Goal: Task Accomplishment & Management: Use online tool/utility

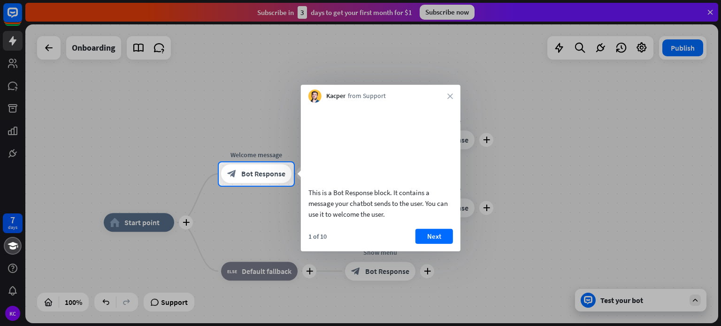
click at [408, 239] on div "This is a Bot Response block. It contains a message your chatbot sends to the u…" at bounding box center [381, 177] width 160 height 149
click at [422, 244] on button "Next" at bounding box center [435, 236] width 38 height 15
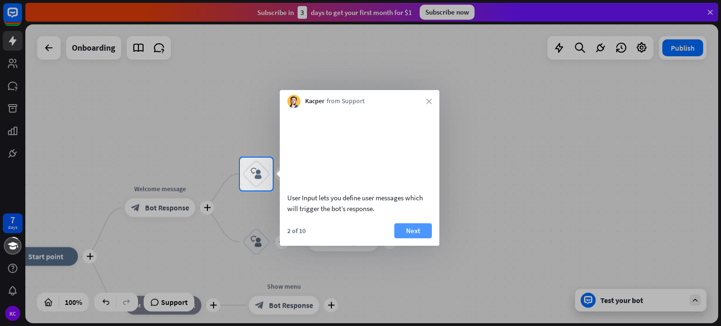
click at [423, 239] on button "Next" at bounding box center [413, 231] width 38 height 15
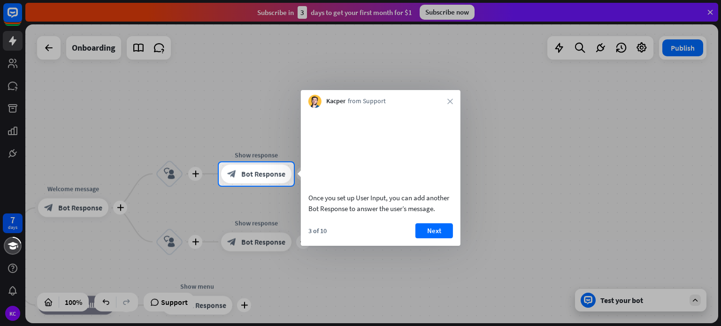
click at [423, 239] on button "Next" at bounding box center [435, 231] width 38 height 15
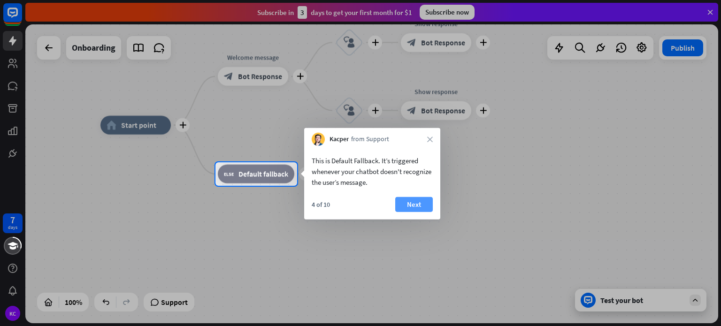
click at [408, 206] on button "Next" at bounding box center [414, 204] width 38 height 15
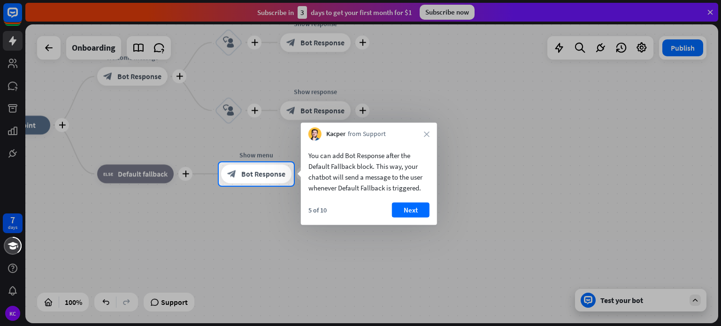
click at [408, 206] on button "Next" at bounding box center [411, 210] width 38 height 15
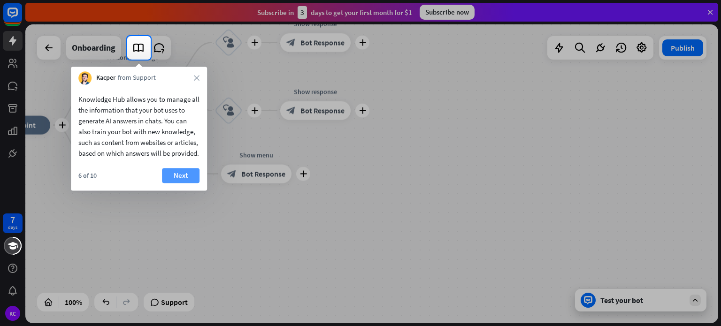
click at [186, 183] on button "Next" at bounding box center [181, 175] width 38 height 15
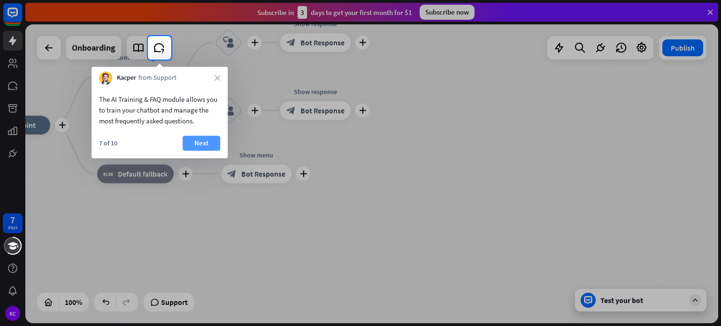
click at [197, 141] on button "Next" at bounding box center [202, 143] width 38 height 15
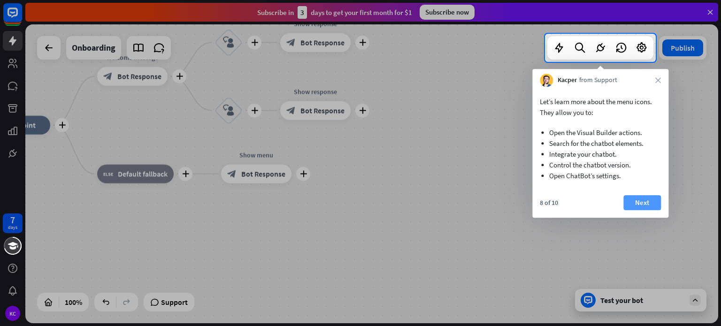
click at [645, 206] on button "Next" at bounding box center [643, 202] width 38 height 15
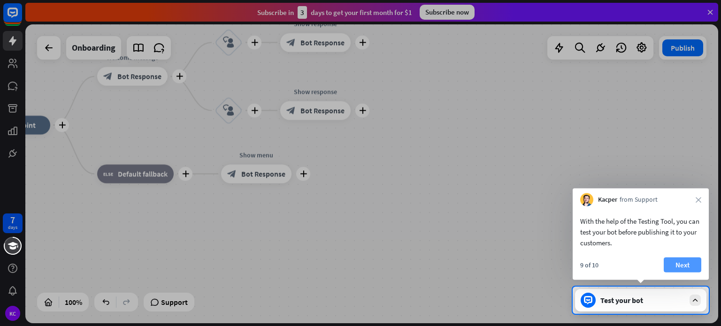
click at [684, 262] on button "Next" at bounding box center [683, 265] width 38 height 15
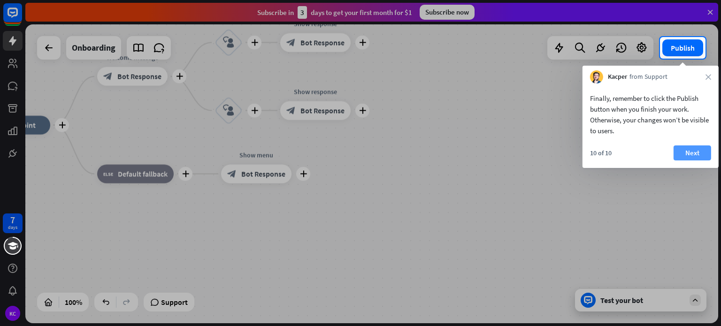
click at [692, 152] on button "Next" at bounding box center [693, 153] width 38 height 15
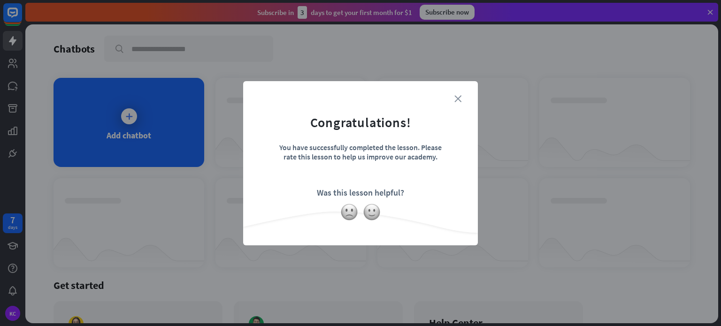
click at [460, 100] on icon "close" at bounding box center [458, 98] width 7 height 7
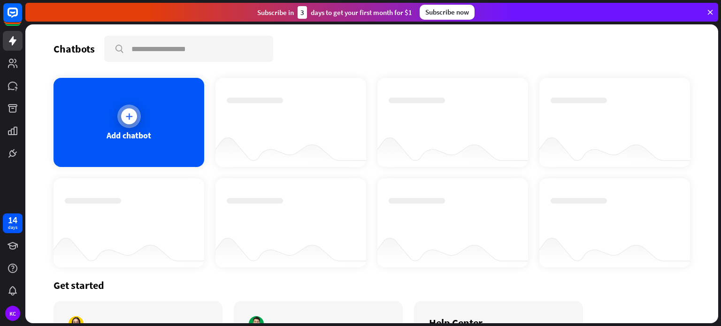
click at [111, 137] on div "Add chatbot" at bounding box center [129, 135] width 45 height 11
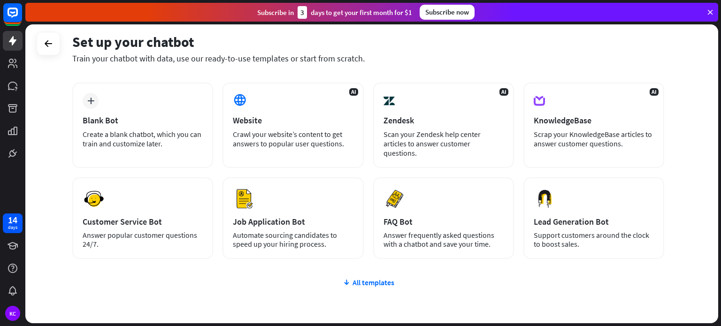
scroll to position [41, 0]
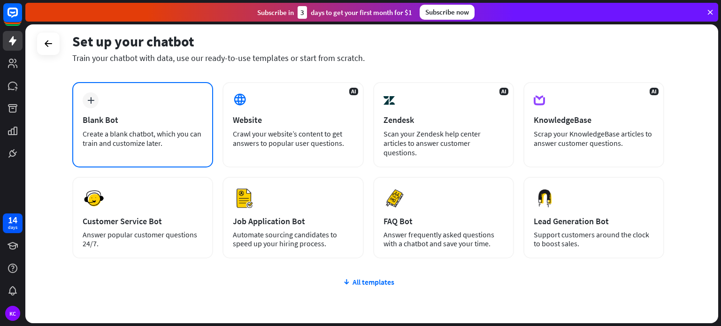
click at [137, 132] on div "Create a blank chatbot, which you can train and customize later." at bounding box center [143, 138] width 120 height 19
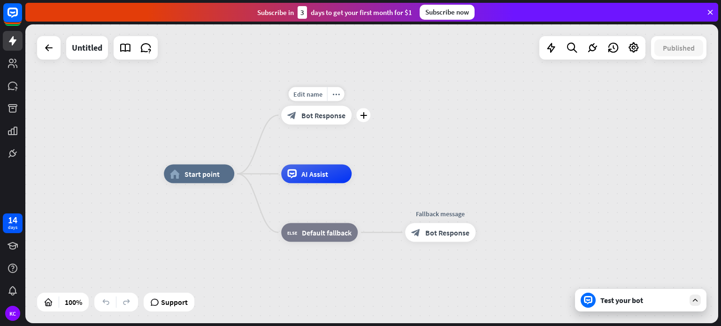
click at [310, 106] on div "Edit name more_horiz plus block_bot_response Bot Response" at bounding box center [316, 115] width 70 height 19
click at [333, 93] on icon "more_horiz" at bounding box center [336, 94] width 8 height 7
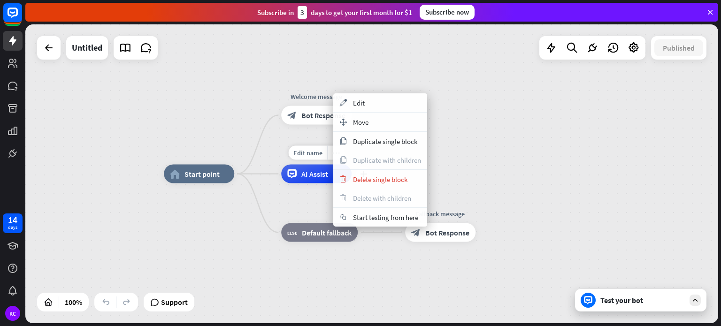
click at [314, 184] on div "Edit name more_horiz plus AI Assist" at bounding box center [316, 174] width 70 height 19
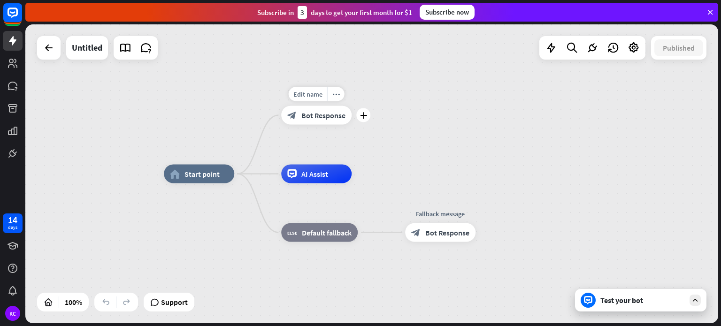
click at [312, 112] on span "Bot Response" at bounding box center [323, 115] width 44 height 9
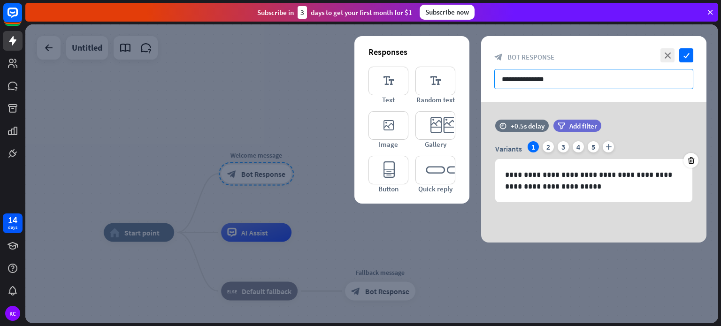
click at [554, 80] on input "**********" at bounding box center [593, 79] width 199 height 20
drag, startPoint x: 554, startPoint y: 80, endPoint x: 512, endPoint y: 85, distance: 42.6
click at [512, 85] on input "**********" at bounding box center [593, 79] width 199 height 20
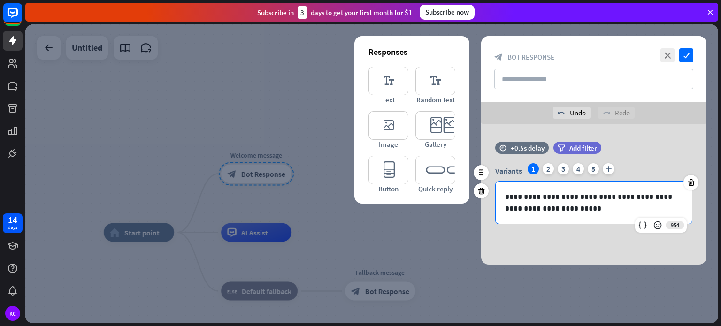
click at [569, 214] on div "**********" at bounding box center [594, 203] width 196 height 42
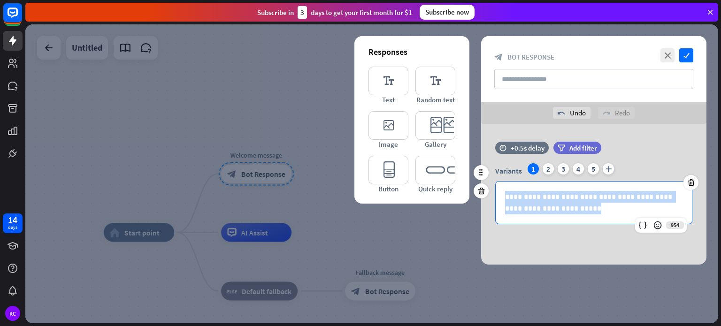
drag, startPoint x: 569, startPoint y: 214, endPoint x: 504, endPoint y: 193, distance: 68.0
click at [504, 193] on div "**********" at bounding box center [594, 203] width 196 height 42
